Goal: Information Seeking & Learning: Learn about a topic

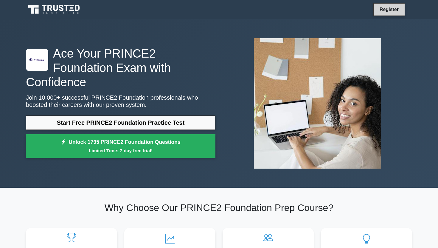
click at [215, 10] on link "Register" at bounding box center [389, 9] width 26 height 7
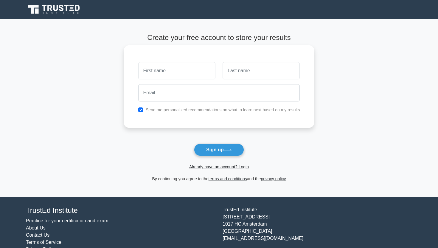
click at [173, 70] on input "text" at bounding box center [176, 70] width 77 height 17
type input "[PERSON_NAME]"
click at [257, 73] on input "text" at bounding box center [261, 70] width 77 height 17
type input "Tambrescu"
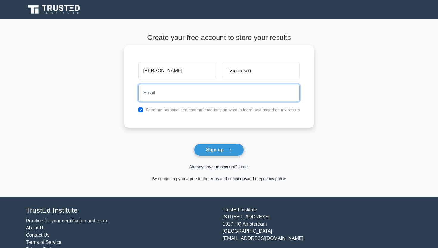
click at [185, 95] on input "email" at bounding box center [219, 92] width 162 height 17
type input "[EMAIL_ADDRESS][DOMAIN_NAME]"
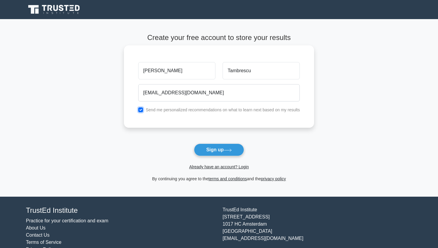
click at [139, 111] on input "checkbox" at bounding box center [140, 109] width 5 height 5
checkbox input "true"
click at [215, 151] on button "Sign up" at bounding box center [219, 149] width 50 height 13
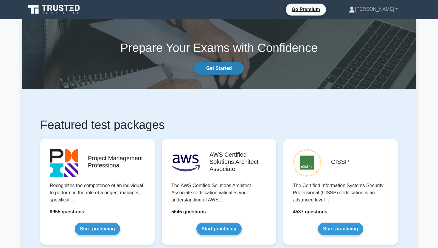
click at [223, 69] on link "Get Started" at bounding box center [219, 68] width 50 height 13
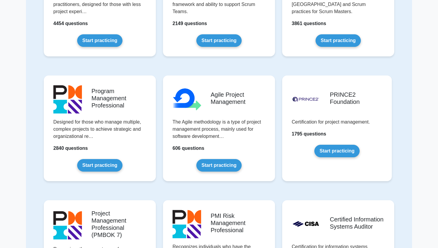
scroll to position [250, 0]
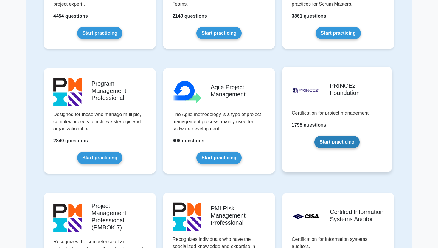
click at [337, 140] on link "Start practicing" at bounding box center [336, 142] width 45 height 13
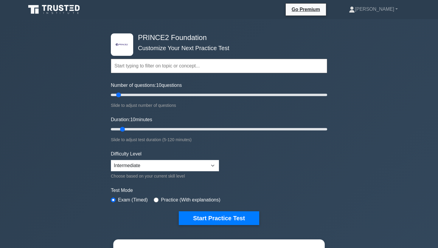
click at [182, 65] on input "text" at bounding box center [219, 66] width 216 height 14
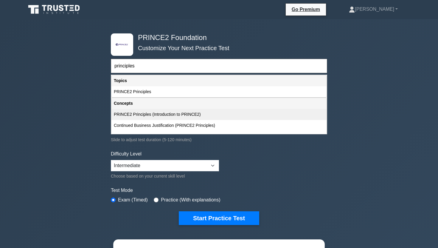
click at [180, 114] on div "PRINCE2 Principles (Introduction to PRINCE2)" at bounding box center [218, 114] width 215 height 11
type input "PRINCE2 Principles (Introduction to PRINCE2)"
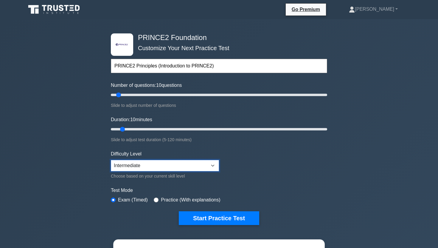
click at [210, 164] on select "Beginner Intermediate Expert" at bounding box center [165, 165] width 108 height 11
select select "expert"
click at [111, 160] on select "Beginner Intermediate Expert" at bounding box center [165, 165] width 108 height 11
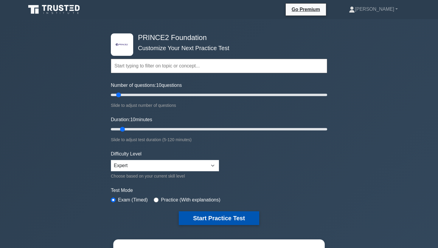
click at [222, 218] on button "Start Practice Test" at bounding box center [219, 218] width 80 height 14
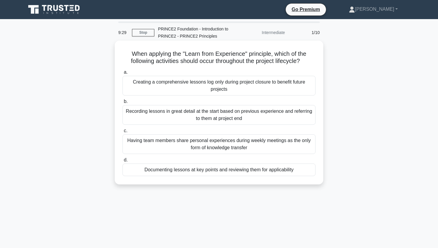
click at [252, 171] on div "Documenting lessons at key points and reviewing them for applicability" at bounding box center [218, 169] width 193 height 13
click at [122, 162] on input "d. Documenting lessons at key points and reviewing them for applicability" at bounding box center [122, 160] width 0 height 4
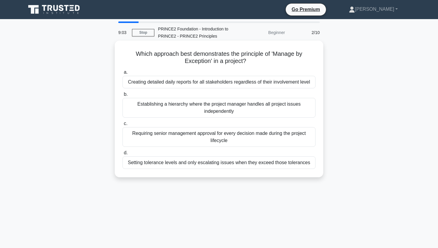
click at [260, 164] on div "Setting tolerance levels and only escalating issues when they exceed those tole…" at bounding box center [218, 162] width 193 height 13
click at [122, 155] on input "d. Setting tolerance levels and only escalating issues when they exceed those t…" at bounding box center [122, 153] width 0 height 4
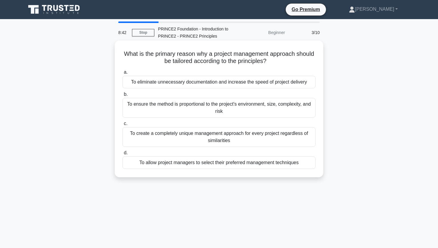
click at [272, 109] on div "To ensure the method is proportional to the project's environment, size, comple…" at bounding box center [218, 108] width 193 height 20
click at [122, 96] on input "b. To ensure the method is proportional to the project's environment, size, com…" at bounding box center [122, 94] width 0 height 4
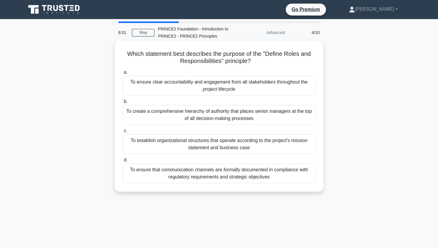
click at [259, 91] on div "To ensure clear accountability and engagement from all stakeholders throughout …" at bounding box center [218, 86] width 193 height 20
click at [122, 74] on input "a. To ensure clear accountability and engagement from all stakeholders througho…" at bounding box center [122, 72] width 0 height 4
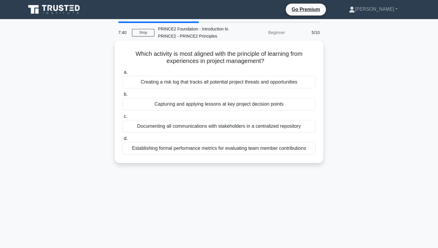
click at [247, 106] on div "Capturing and applying lessons at key project decision points" at bounding box center [218, 104] width 193 height 13
click at [122, 96] on input "b. Capturing and applying lessons at key project decision points" at bounding box center [122, 94] width 0 height 4
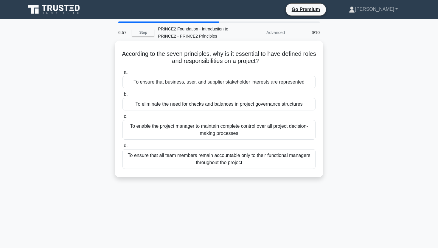
click at [293, 85] on div "To ensure that business, user, and supplier stakeholder interests are represent…" at bounding box center [218, 82] width 193 height 13
click at [122, 74] on input "a. To ensure that business, user, and supplier stakeholder interests are repres…" at bounding box center [122, 72] width 0 height 4
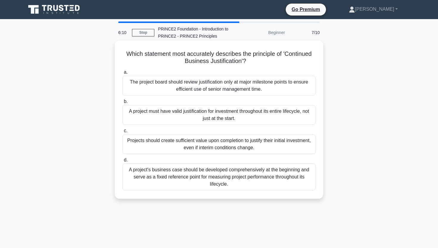
click at [243, 119] on div "A project must have valid justification for investment throughout its entire li…" at bounding box center [218, 115] width 193 height 20
click at [122, 103] on input "b. A project must have valid justification for investment throughout its entire…" at bounding box center [122, 102] width 0 height 4
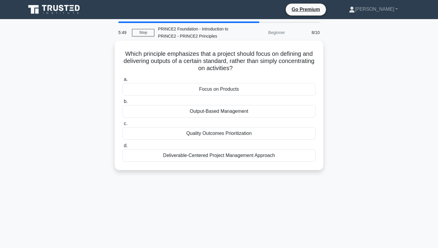
click at [244, 91] on div "Focus on Products" at bounding box center [218, 89] width 193 height 13
click at [122, 81] on input "a. Focus on Products" at bounding box center [122, 79] width 0 height 4
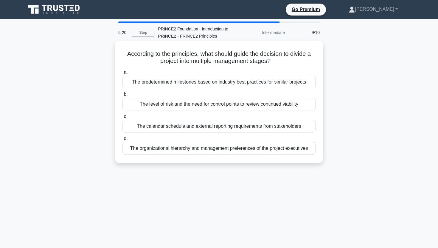
click at [297, 105] on div "The level of risk and the need for control points to review continued viability" at bounding box center [218, 104] width 193 height 13
click at [122, 96] on input "b. The level of risk and the need for control points to review continued viabil…" at bounding box center [122, 94] width 0 height 4
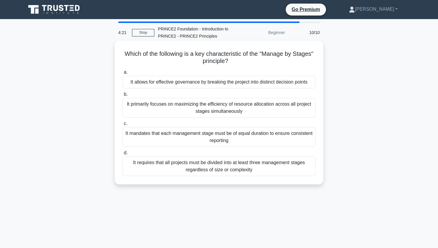
click at [245, 83] on div "It allows for effective governance by breaking the project into distinct decisi…" at bounding box center [218, 82] width 193 height 13
click at [122, 74] on input "a. It allows for effective governance by breaking the project into distinct dec…" at bounding box center [122, 72] width 0 height 4
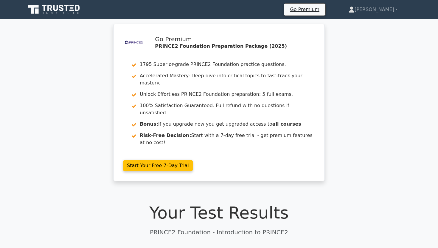
click at [364, 159] on div ".st0{fill-rule:evenodd;clip-rule:evenodd;fill:#000041;} .st1{fill-rule:evenodd;…" at bounding box center [219, 106] width 438 height 164
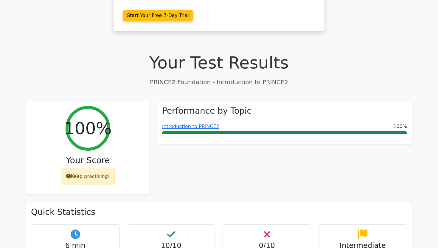
scroll to position [167, 0]
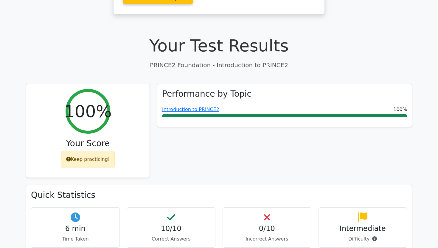
click at [364, 159] on div "Performance by Topic Introduction to PRINCE2 100%" at bounding box center [284, 134] width 262 height 101
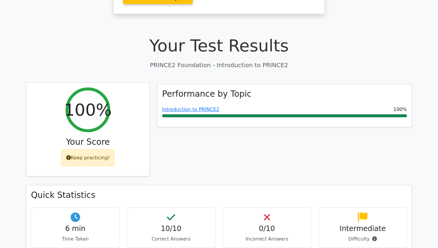
click at [98, 149] on div "Keep practicing!" at bounding box center [88, 157] width 54 height 17
click at [96, 149] on div "Keep practicing!" at bounding box center [88, 157] width 54 height 17
click at [91, 137] on h3 "Your Score" at bounding box center [88, 142] width 114 height 10
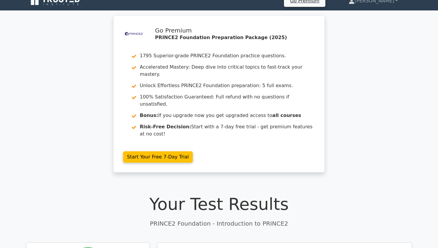
scroll to position [0, 0]
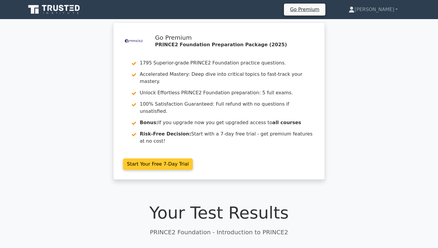
click at [171, 158] on link "Start Your Free 7-Day Trial" at bounding box center [158, 163] width 70 height 11
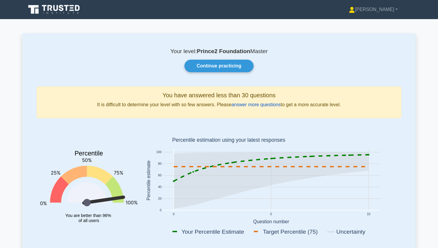
click at [258, 105] on link "answer more questions" at bounding box center [256, 104] width 49 height 5
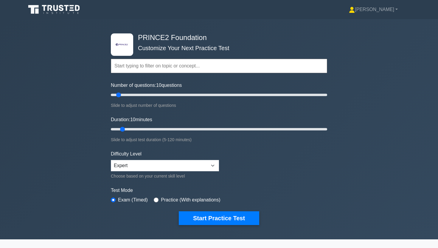
click at [196, 63] on input "text" at bounding box center [219, 66] width 216 height 14
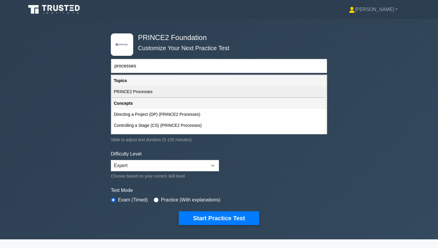
click at [176, 91] on div "PRINCE2 Processes" at bounding box center [218, 91] width 215 height 11
type input "PRINCE2 Processes"
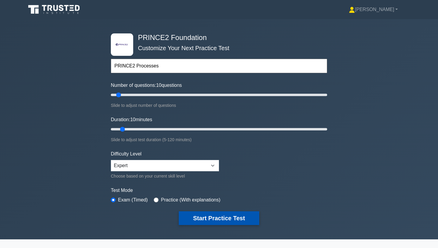
click at [222, 218] on button "Start Practice Test" at bounding box center [219, 218] width 80 height 14
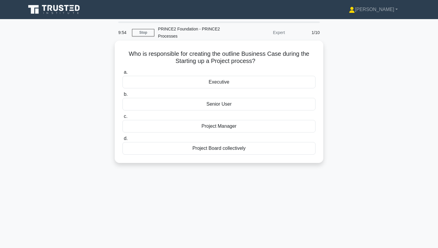
click at [230, 128] on div "Project Manager" at bounding box center [218, 126] width 193 height 13
click at [122, 118] on input "c. Project Manager" at bounding box center [122, 116] width 0 height 4
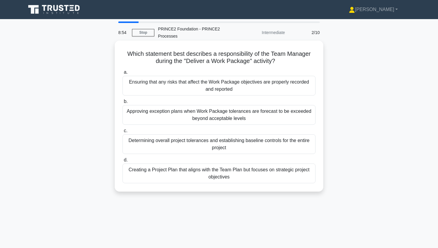
click at [253, 87] on div "Ensuring that any risks that affect the Work Package objectives are properly re…" at bounding box center [218, 86] width 193 height 20
click at [122, 74] on input "a. Ensuring that any risks that affect the Work Package objectives are properly…" at bounding box center [122, 72] width 0 height 4
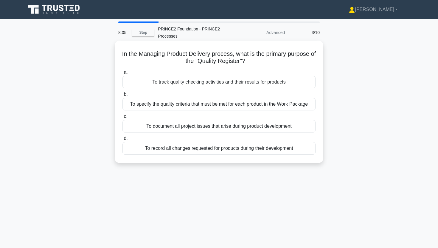
click at [250, 83] on div "To track quality checking activities and their results for products" at bounding box center [218, 82] width 193 height 13
click at [122, 74] on input "a. To track quality checking activities and their results for products" at bounding box center [122, 72] width 0 height 4
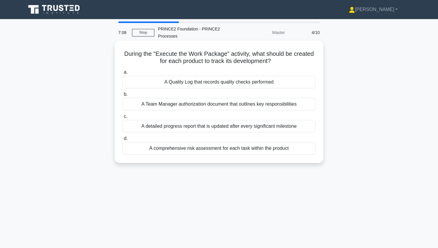
click at [263, 129] on div "A detailed progress report that is updated after every significant milestone" at bounding box center [218, 126] width 193 height 13
click at [122, 118] on input "c. A detailed progress report that is updated after every significant milestone" at bounding box center [122, 116] width 0 height 4
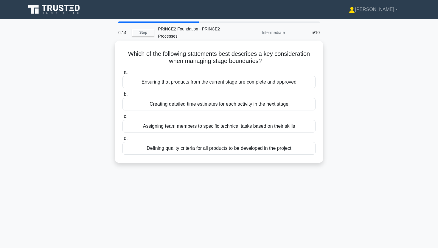
click at [286, 82] on div "Ensuring that products from the current stage are complete and approved" at bounding box center [218, 82] width 193 height 13
click at [122, 74] on input "a. Ensuring that products from the current stage are complete and approved" at bounding box center [122, 72] width 0 height 4
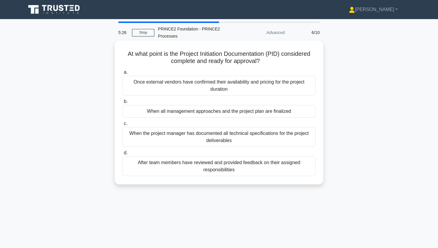
click at [300, 112] on div "When all management approaches and the project plan are finalized" at bounding box center [218, 111] width 193 height 13
click at [122, 103] on input "b. When all management approaches and the project plan are finalized" at bounding box center [122, 102] width 0 height 4
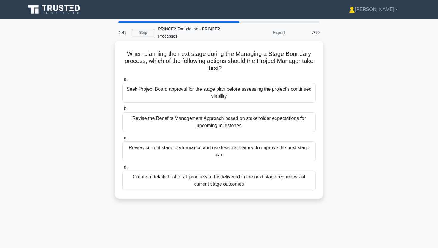
click at [248, 154] on div "Review current stage performance and use lessons learned to improve the next st…" at bounding box center [218, 151] width 193 height 20
click at [122, 140] on input "c. Review current stage performance and use lessons learned to improve the next…" at bounding box center [122, 138] width 0 height 4
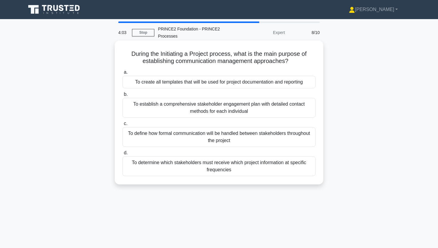
click at [274, 139] on div "To define how formal communication will be handled between stakeholders through…" at bounding box center [218, 137] width 193 height 20
click at [122, 125] on input "c. To define how formal communication will be handled between stakeholders thro…" at bounding box center [122, 124] width 0 height 4
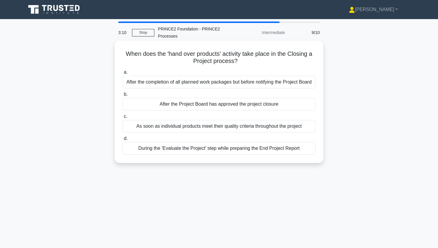
click at [295, 106] on div "After the Project Board has approved the project closure" at bounding box center [218, 104] width 193 height 13
click at [122, 96] on input "b. After the Project Board has approved the project closure" at bounding box center [122, 94] width 0 height 4
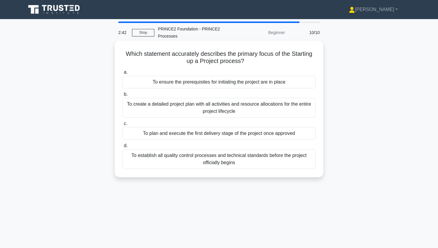
click at [273, 82] on div "To ensure the prerequisites for initiating the project are in place" at bounding box center [218, 82] width 193 height 13
click at [122, 74] on input "a. To ensure the prerequisites for initiating the project are in place" at bounding box center [122, 72] width 0 height 4
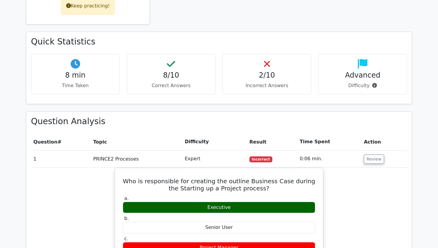
scroll to position [167, 0]
